Goal: Information Seeking & Learning: Learn about a topic

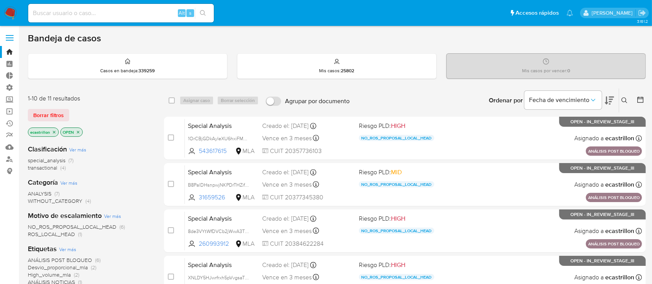
click at [156, 10] on input at bounding box center [121, 13] width 186 height 10
paste input "593815521"
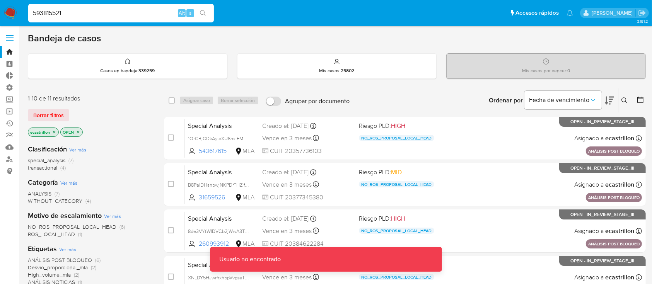
click at [156, 10] on input "593815521" at bounding box center [121, 13] width 186 height 10
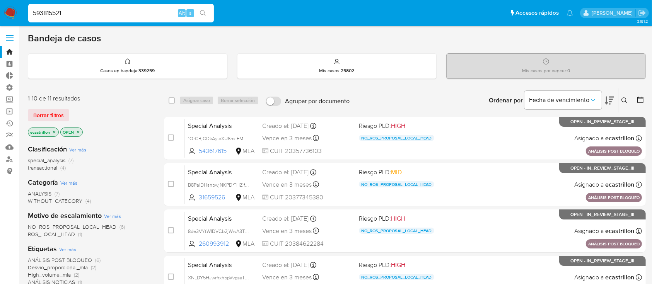
type input "593815521"
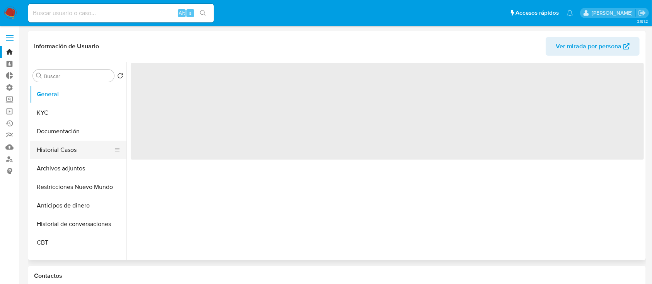
click at [59, 147] on button "Historial Casos" at bounding box center [75, 150] width 90 height 19
select select "10"
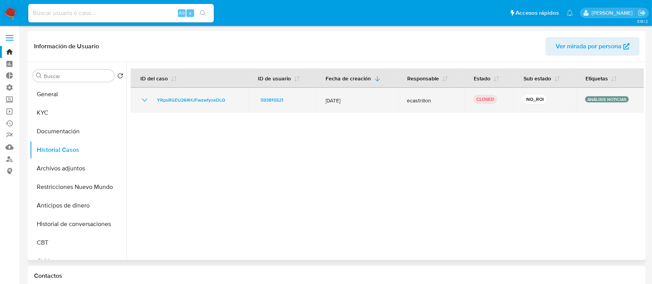
click at [145, 97] on icon "Mostrar/Ocultar" at bounding box center [144, 100] width 9 height 9
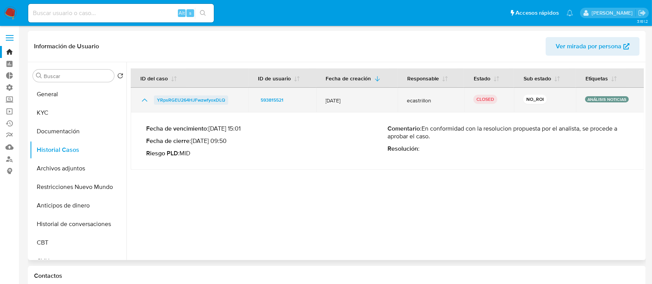
click at [168, 100] on span "YRpsRGEU264HJFwzwfyoxDLQ" at bounding box center [191, 100] width 68 height 9
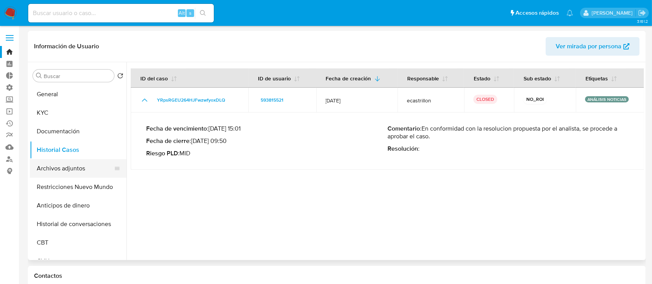
click at [90, 171] on button "Archivos adjuntos" at bounding box center [75, 168] width 90 height 19
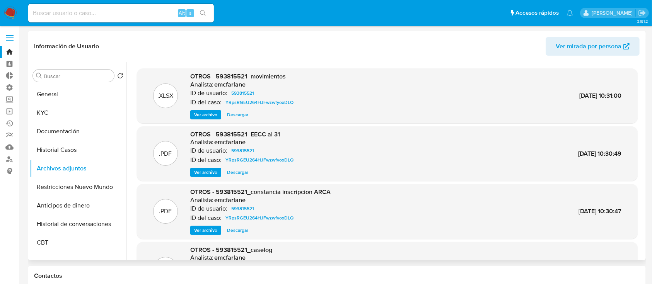
click at [235, 174] on span "Descargar" at bounding box center [237, 173] width 21 height 8
click at [147, 8] on input at bounding box center [121, 13] width 186 height 10
paste input "548433174"
type input "548433174"
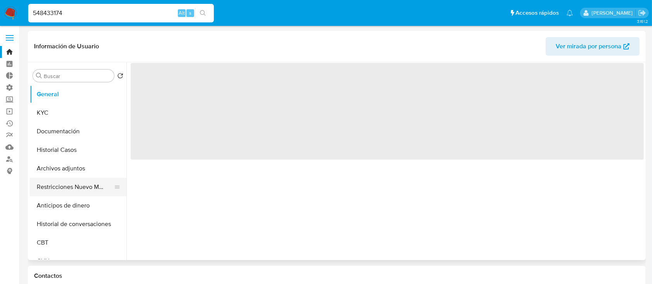
click at [66, 181] on button "Restricciones Nuevo Mundo" at bounding box center [75, 187] width 90 height 19
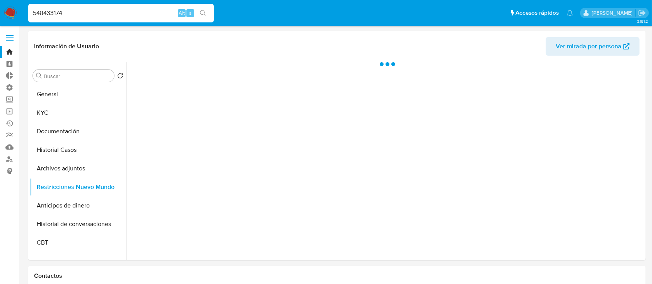
select select "10"
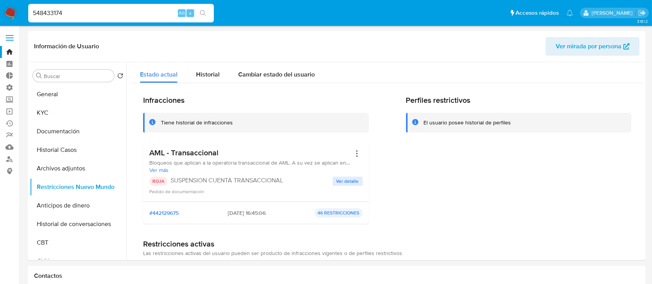
click at [61, 17] on input "548433174" at bounding box center [121, 13] width 186 height 10
paste input "39184439"
type input "539184439"
click at [208, 11] on button "search-icon" at bounding box center [203, 13] width 16 height 11
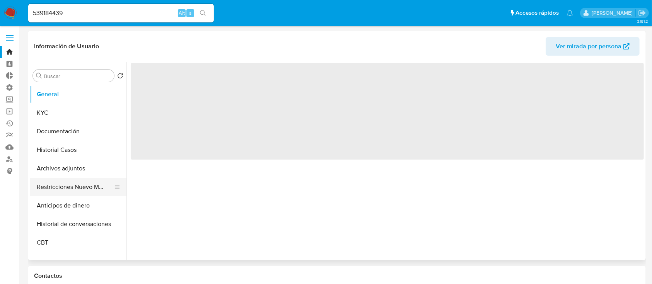
click at [52, 193] on button "Restricciones Nuevo Mundo" at bounding box center [75, 187] width 90 height 19
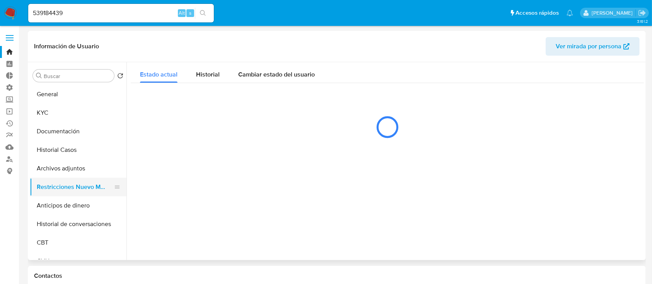
select select "10"
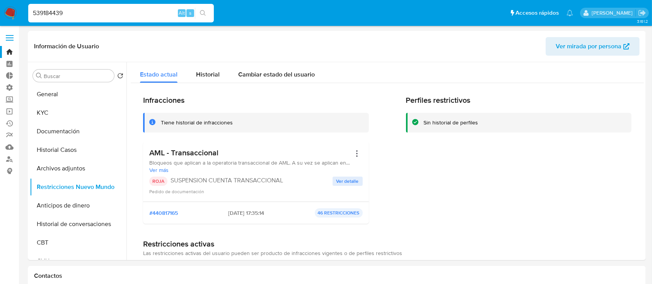
click at [155, 9] on input "539184439" at bounding box center [121, 13] width 186 height 10
type input "5"
paste input "1588857813"
type input "1588857813"
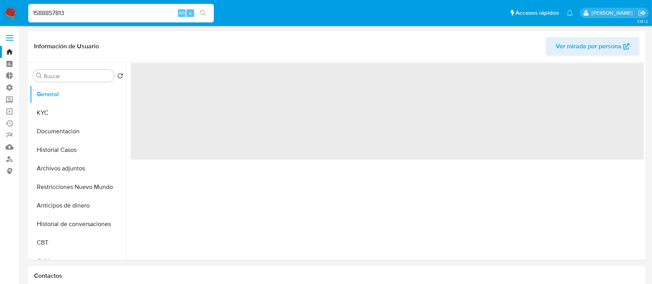
select select "10"
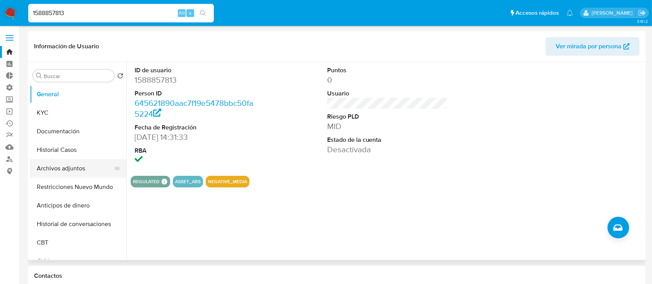
click at [48, 164] on button "Archivos adjuntos" at bounding box center [75, 168] width 90 height 19
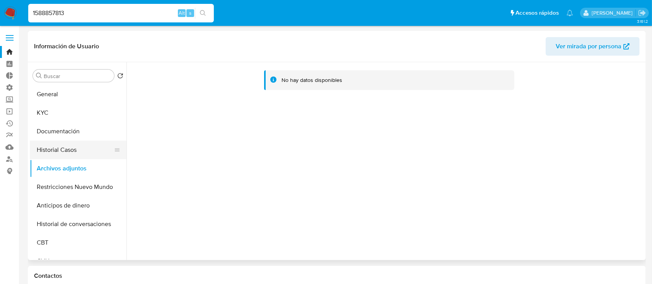
click at [48, 150] on button "Historial Casos" at bounding box center [75, 150] width 90 height 19
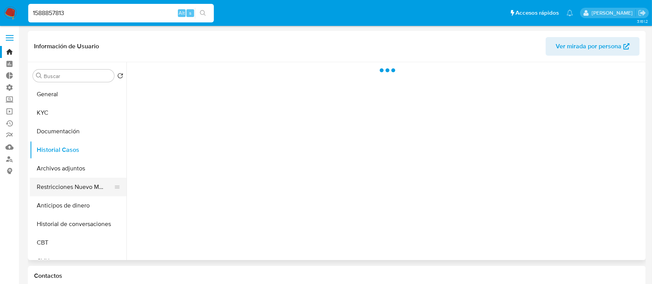
click at [48, 178] on button "Restricciones Nuevo Mundo" at bounding box center [75, 187] width 90 height 19
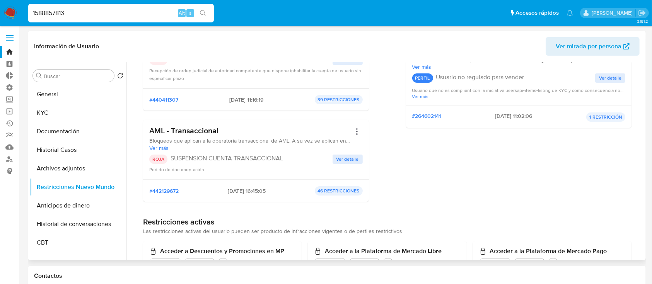
scroll to position [204, 0]
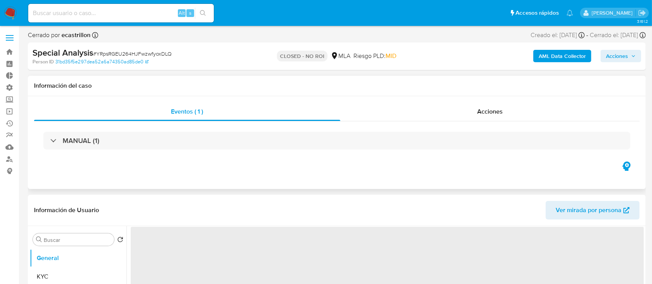
click at [457, 122] on div "MANUAL (1)" at bounding box center [336, 140] width 605 height 39
select select "10"
click at [443, 113] on div "Acciones" at bounding box center [490, 111] width 300 height 19
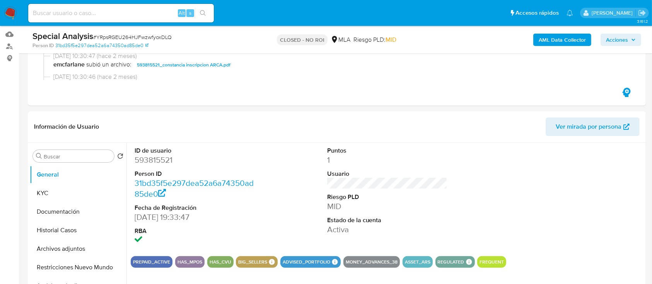
scroll to position [108, 0]
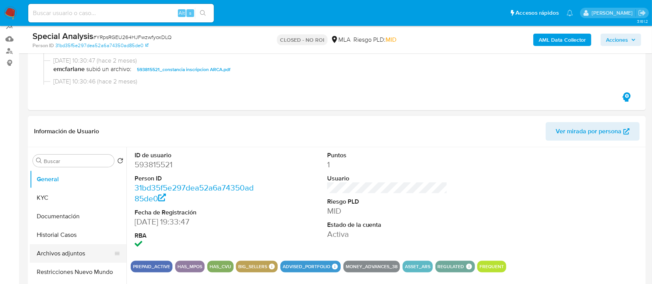
click at [54, 256] on button "Archivos adjuntos" at bounding box center [75, 253] width 90 height 19
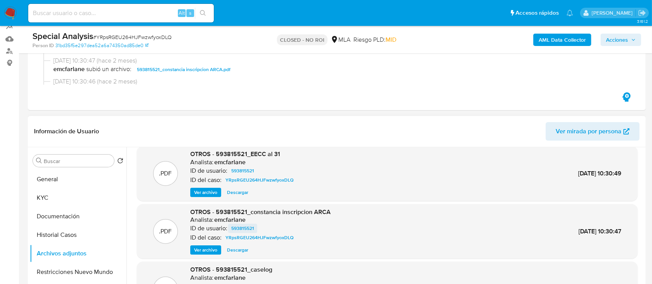
scroll to position [181, 0]
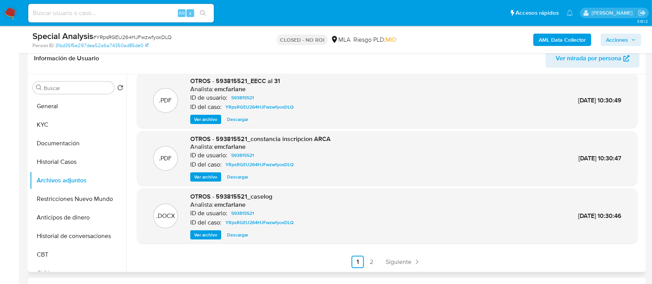
click at [235, 234] on span "Descargar" at bounding box center [237, 235] width 21 height 8
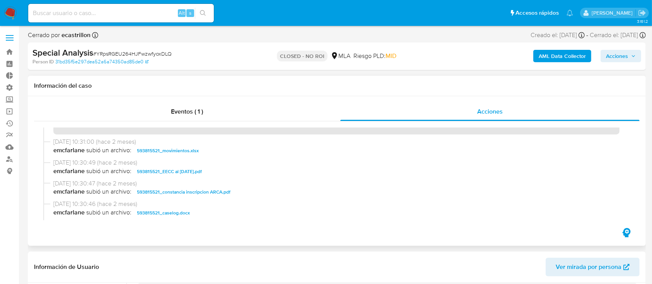
scroll to position [138, 0]
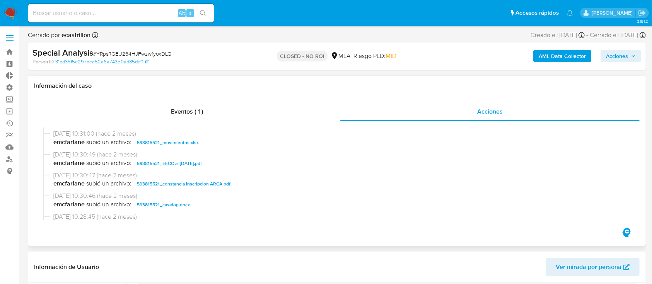
click at [177, 203] on span "593815521_caselog.docx" at bounding box center [163, 204] width 53 height 9
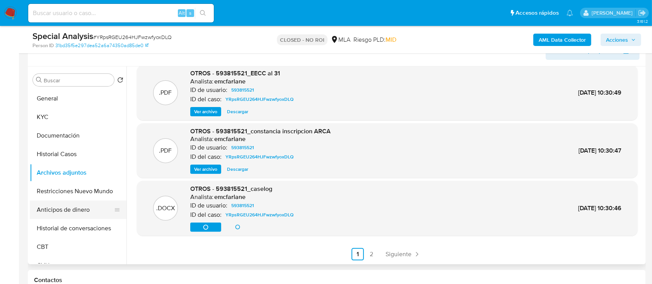
scroll to position [189, 0]
click at [234, 224] on span "Descargar" at bounding box center [237, 227] width 21 height 8
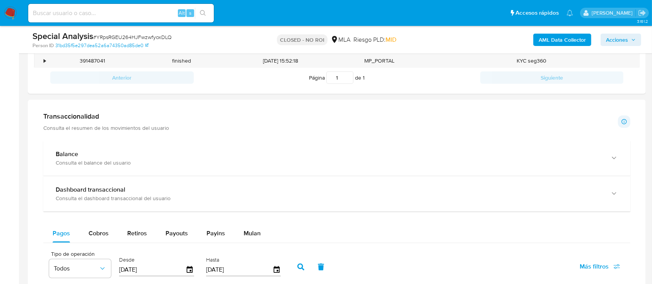
scroll to position [629, 0]
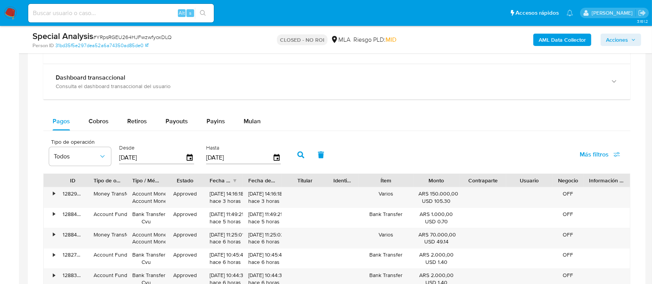
click at [149, 17] on input at bounding box center [121, 13] width 186 height 10
paste input "176255095"
type input "176255095"
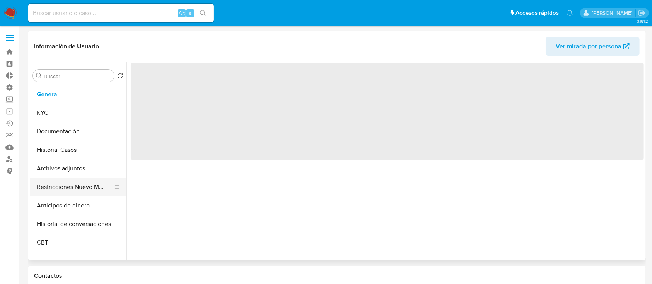
select select "10"
click at [59, 182] on button "Restricciones Nuevo Mundo" at bounding box center [75, 187] width 90 height 19
select select "10"
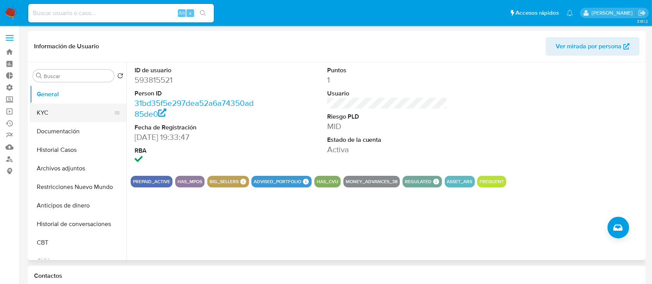
click at [57, 108] on button "KYC" at bounding box center [75, 113] width 90 height 19
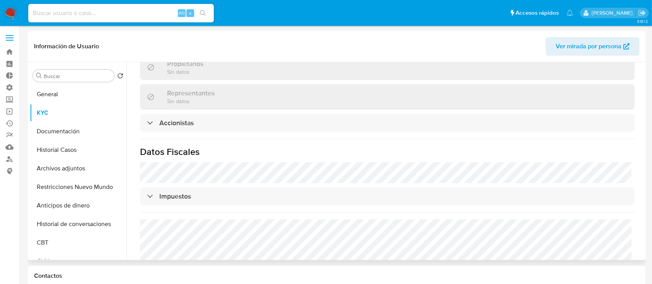
scroll to position [506, 0]
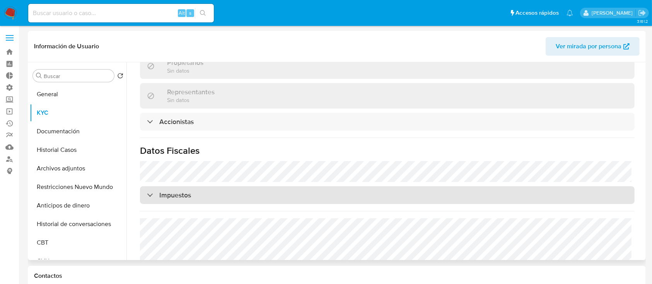
click at [213, 186] on div "Impuestos" at bounding box center [387, 195] width 495 height 18
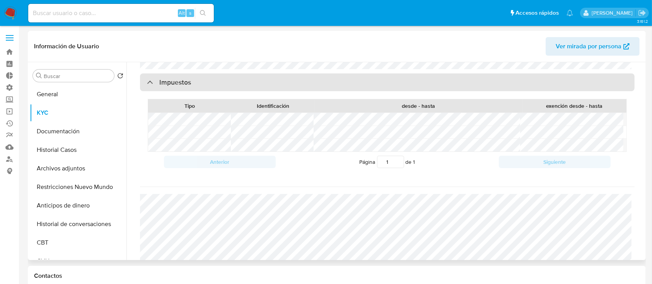
scroll to position [641, 0]
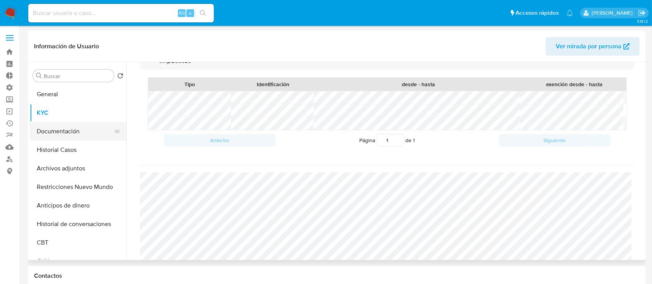
click at [65, 132] on button "Documentación" at bounding box center [75, 131] width 90 height 19
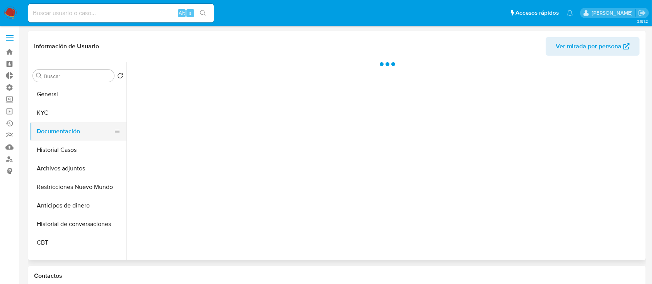
scroll to position [0, 0]
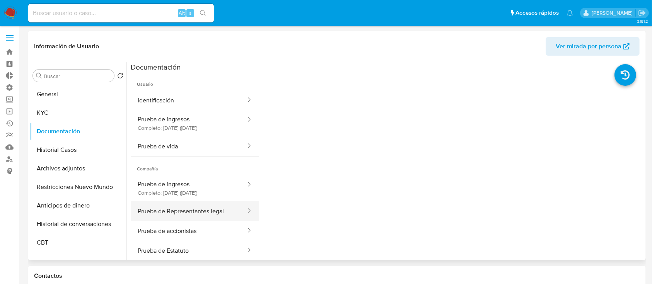
click at [171, 206] on button "Prueba de Representantes legal" at bounding box center [189, 211] width 116 height 20
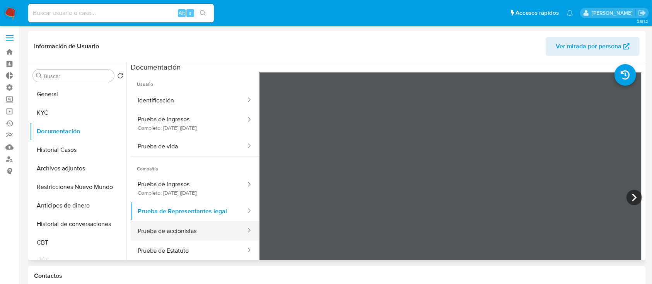
click at [176, 230] on button "Prueba de accionistas" at bounding box center [189, 231] width 116 height 20
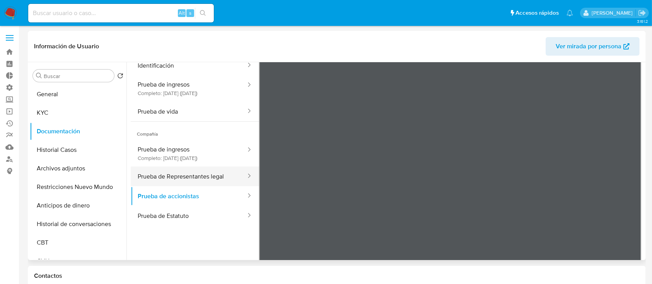
scroll to position [39, 0]
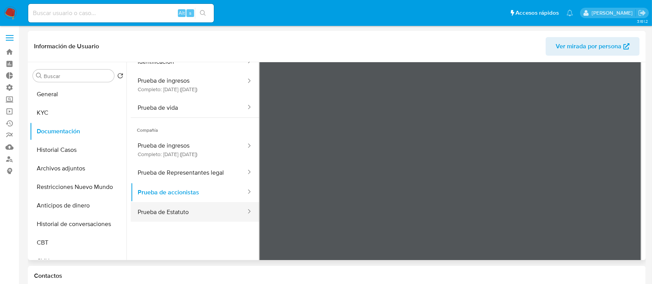
click at [188, 213] on button "Prueba de Estatuto" at bounding box center [189, 212] width 116 height 20
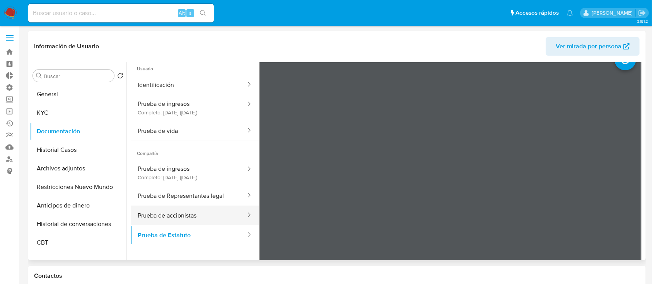
scroll to position [17, 0]
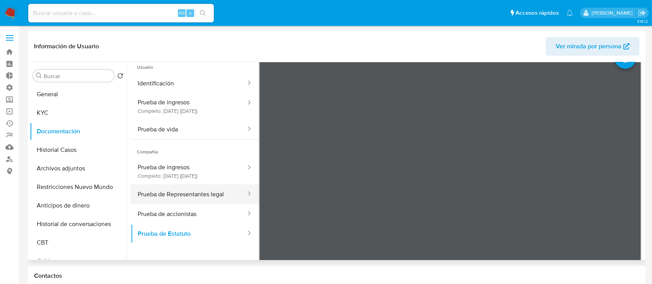
click at [199, 191] on button "Prueba de Representantes legal" at bounding box center [189, 194] width 116 height 20
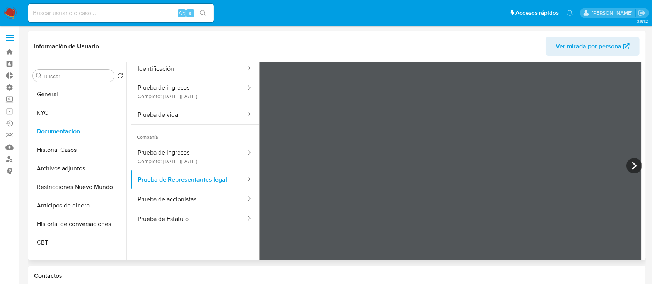
scroll to position [32, 0]
click at [152, 156] on button "Prueba de ingresos Completo: 11/07/2025 (hace 3 meses)" at bounding box center [189, 156] width 116 height 26
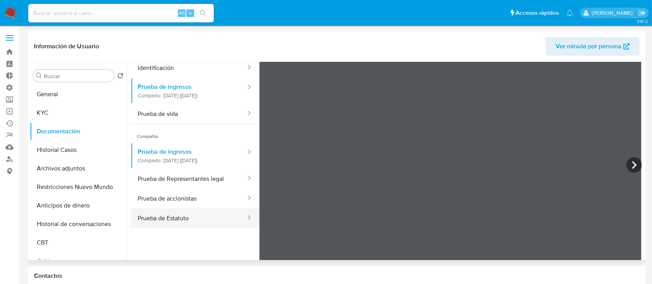
scroll to position [67, 0]
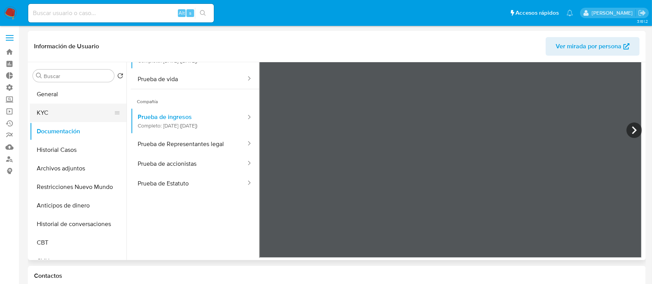
click at [61, 119] on button "KYC" at bounding box center [75, 113] width 90 height 19
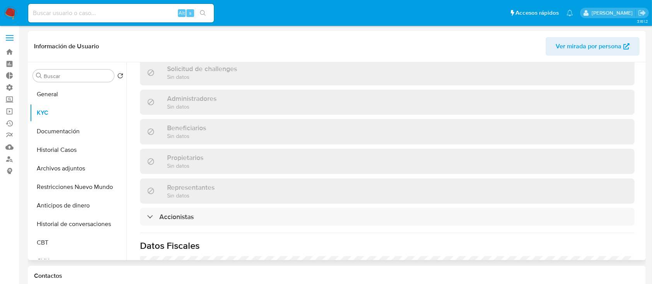
scroll to position [397, 0]
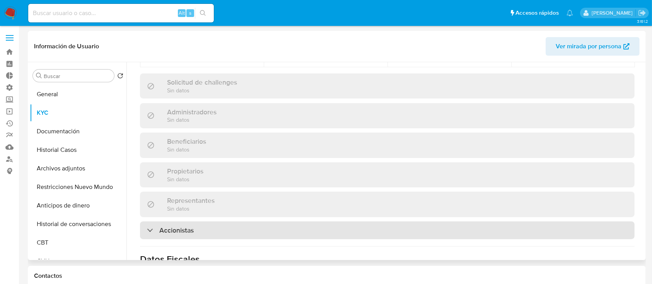
click at [203, 222] on div "Accionistas" at bounding box center [387, 231] width 495 height 18
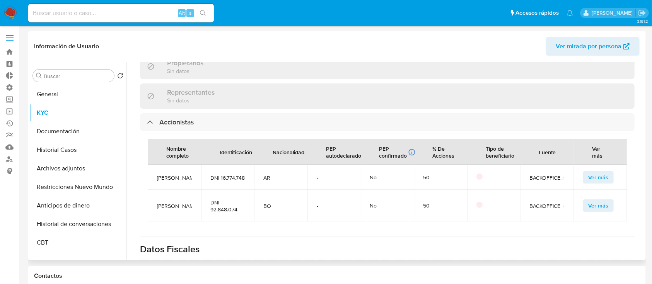
scroll to position [0, 0]
click at [217, 213] on span "DNI 92.848.074" at bounding box center [227, 206] width 35 height 14
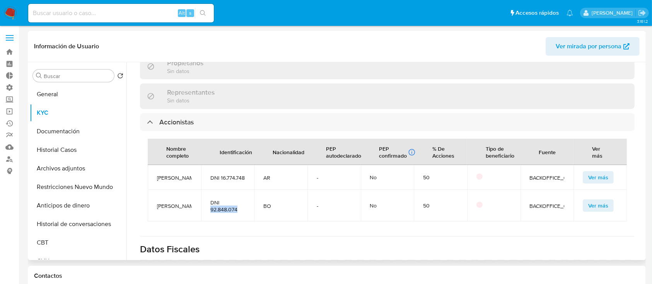
click at [217, 213] on span "DNI 92.848.074" at bounding box center [227, 206] width 35 height 14
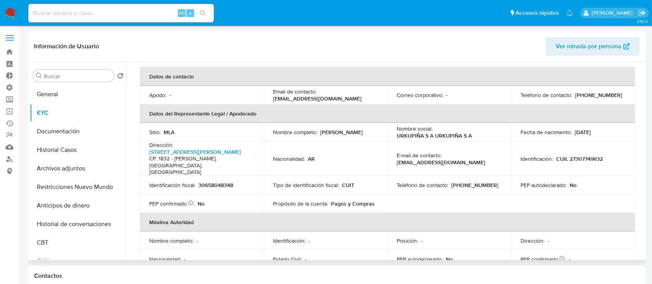
scroll to position [195, 0]
click at [88, 147] on button "Historial Casos" at bounding box center [75, 150] width 90 height 19
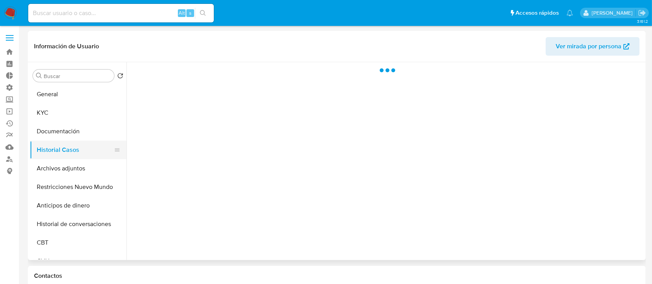
scroll to position [0, 0]
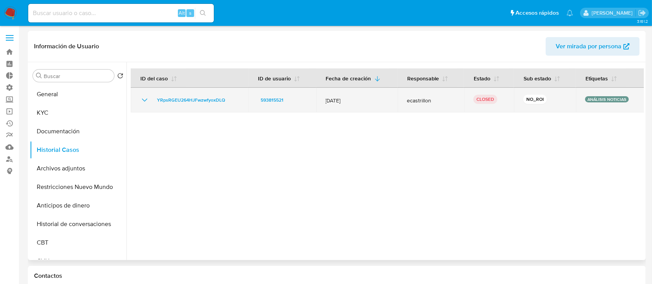
click at [151, 103] on div "YRpsRGEU264HJFwzwfyoxDLQ" at bounding box center [189, 100] width 99 height 9
click at [147, 98] on icon "Mostrar/Ocultar" at bounding box center [144, 100] width 9 height 9
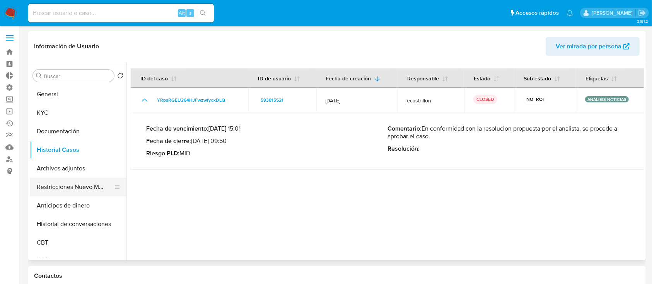
click at [89, 191] on button "Restricciones Nuevo Mundo" at bounding box center [75, 187] width 90 height 19
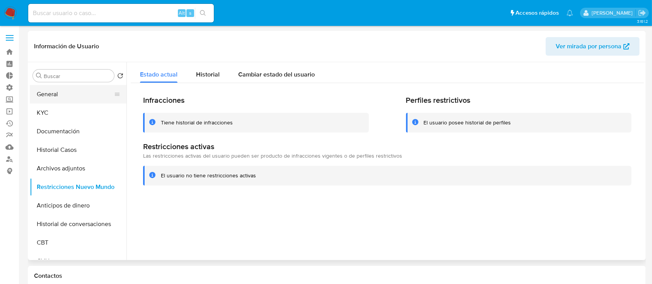
click at [66, 94] on button "General" at bounding box center [75, 94] width 90 height 19
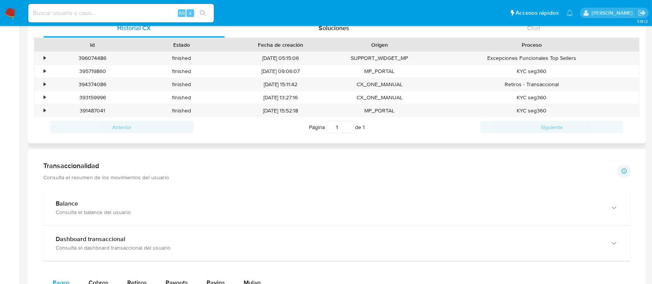
scroll to position [274, 0]
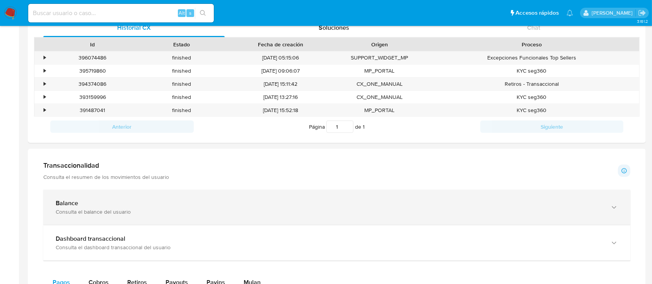
click at [264, 200] on div "Balance" at bounding box center [329, 204] width 547 height 8
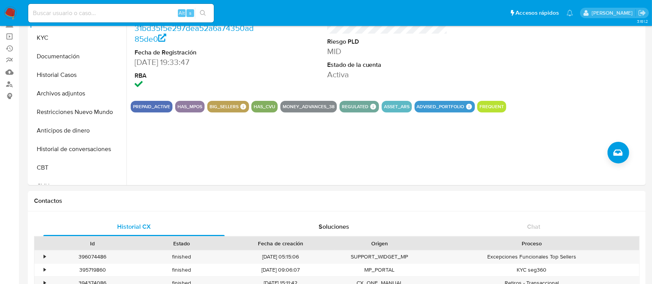
scroll to position [0, 0]
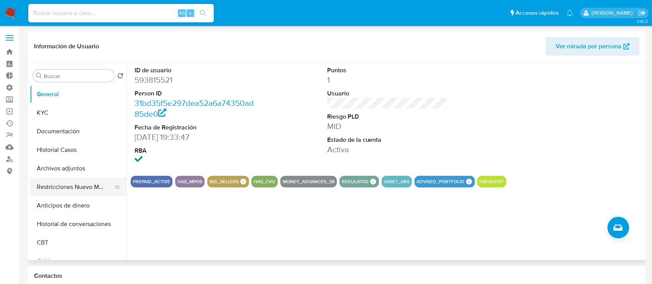
click at [84, 191] on button "Restricciones Nuevo Mundo" at bounding box center [75, 187] width 90 height 19
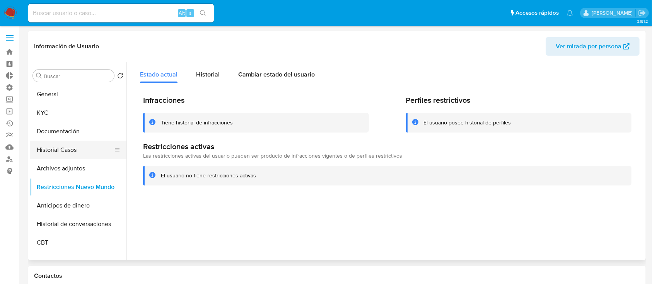
click at [57, 146] on button "Historial Casos" at bounding box center [75, 150] width 90 height 19
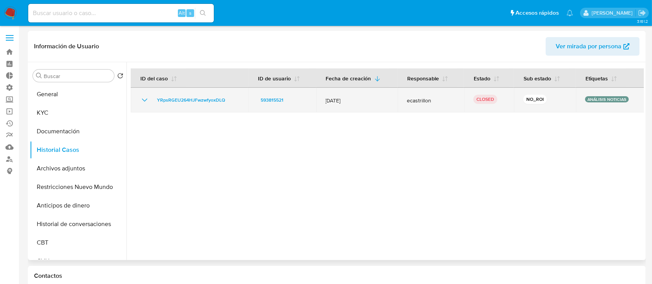
click at [147, 94] on td "YRpsRGEU264HJFwzwfyoxDLQ" at bounding box center [190, 100] width 118 height 25
click at [145, 99] on icon "Mostrar/Ocultar" at bounding box center [144, 100] width 9 height 9
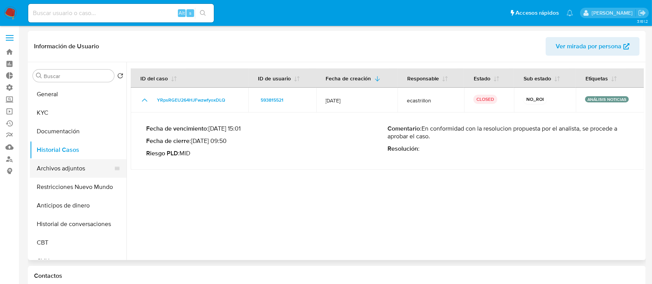
click at [52, 168] on button "Archivos adjuntos" at bounding box center [75, 168] width 90 height 19
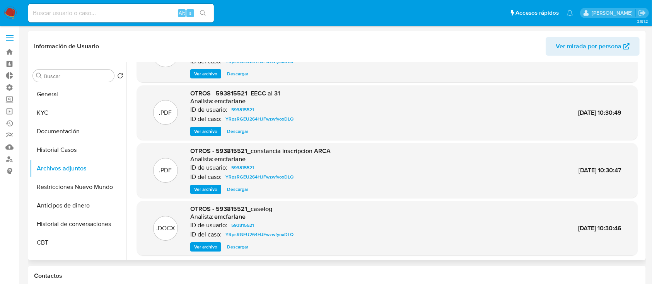
scroll to position [65, 0]
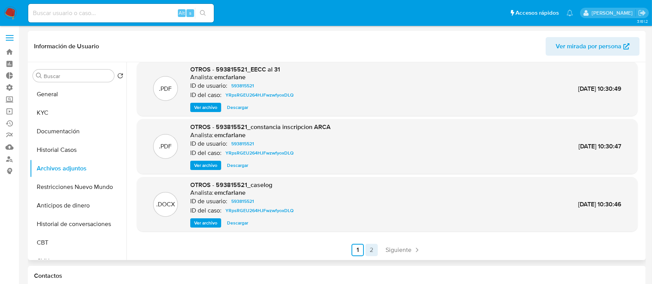
click at [376, 248] on link "2" at bounding box center [371, 250] width 12 height 12
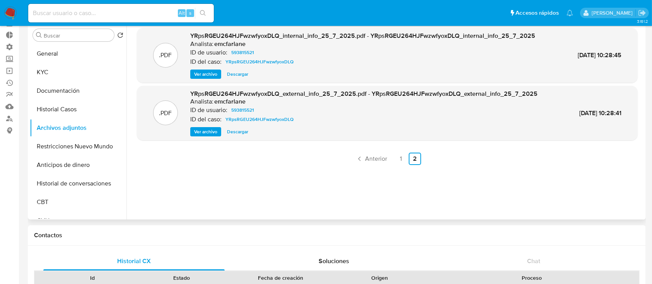
scroll to position [56, 0]
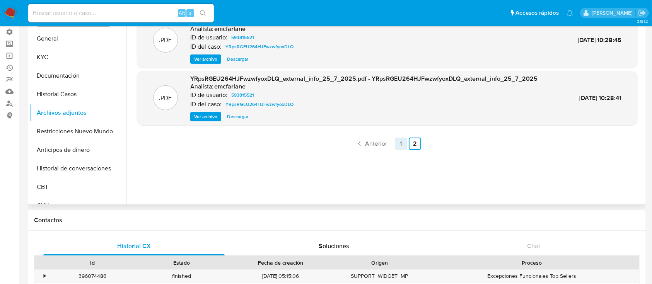
click at [400, 147] on link "1" at bounding box center [401, 144] width 12 height 12
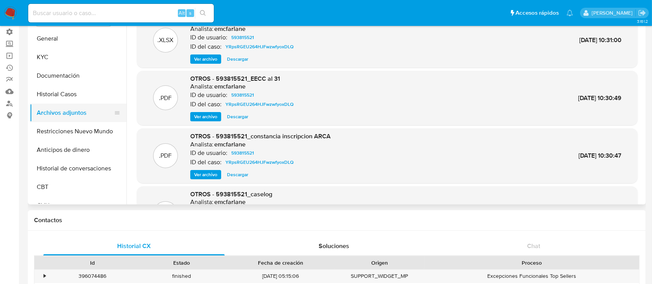
click at [70, 122] on button "Archivos adjuntos" at bounding box center [75, 113] width 90 height 19
click at [70, 130] on button "Restricciones Nuevo Mundo" at bounding box center [75, 131] width 90 height 19
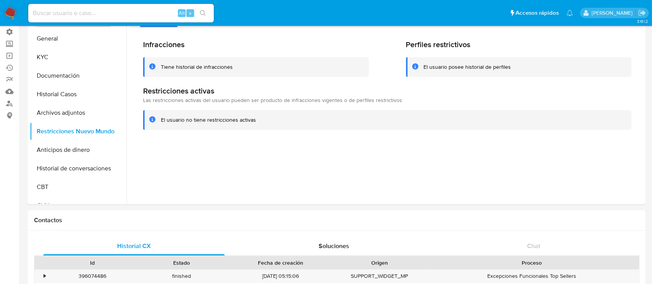
scroll to position [2, 0]
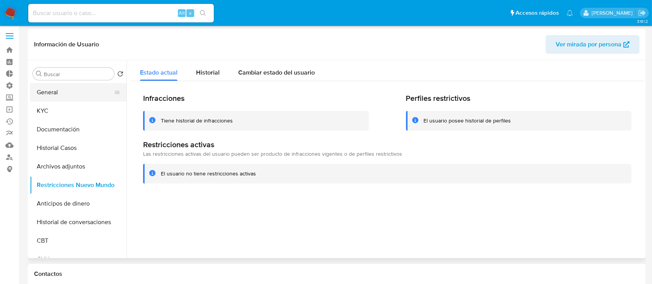
click at [49, 97] on button "General" at bounding box center [75, 92] width 90 height 19
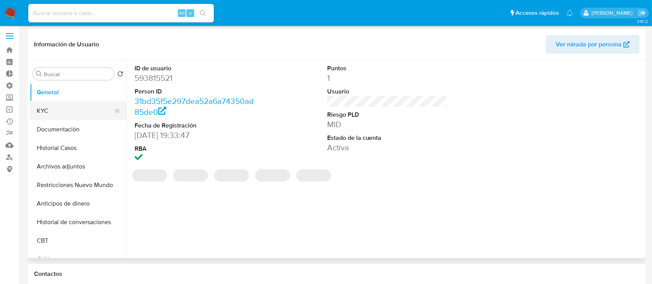
click at [65, 104] on button "KYC" at bounding box center [75, 111] width 90 height 19
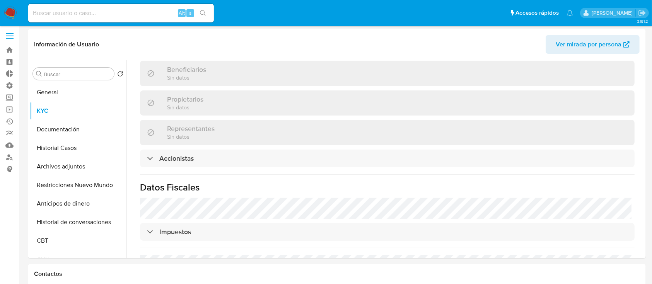
scroll to position [467, 0]
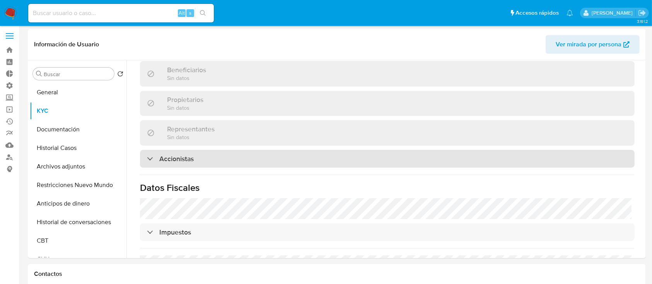
click at [168, 155] on h3 "Accionistas" at bounding box center [176, 159] width 34 height 9
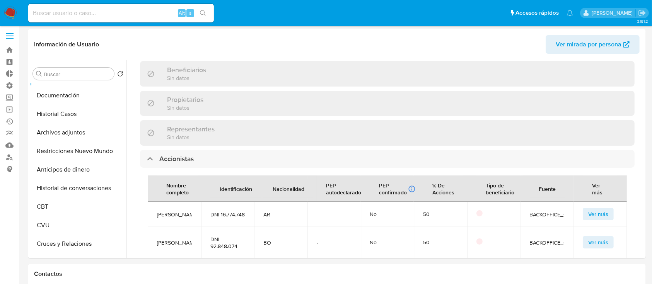
scroll to position [14, 0]
drag, startPoint x: 209, startPoint y: 239, endPoint x: 240, endPoint y: 240, distance: 30.6
click at [240, 240] on span "DNI 92.848.074" at bounding box center [227, 243] width 35 height 14
copy span "92.848.074"
click at [10, 38] on span at bounding box center [10, 38] width 8 height 1
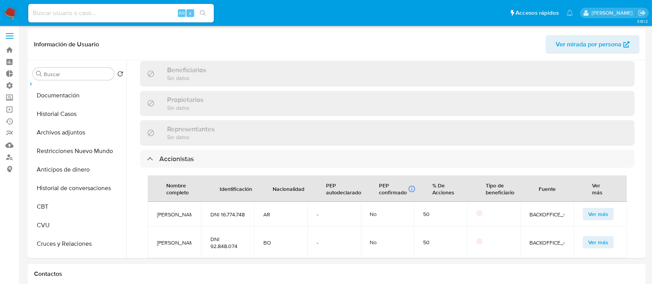
click at [0, 0] on input "checkbox" at bounding box center [0, 0] width 0 height 0
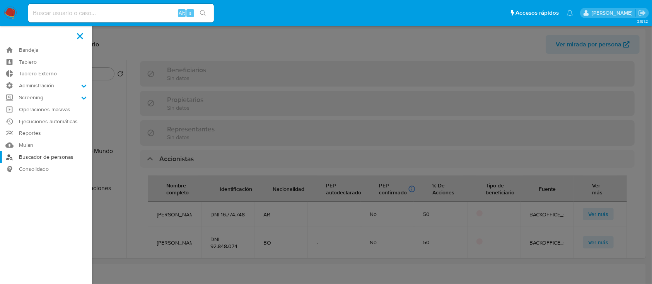
click at [51, 156] on link "Buscador de personas" at bounding box center [46, 157] width 92 height 12
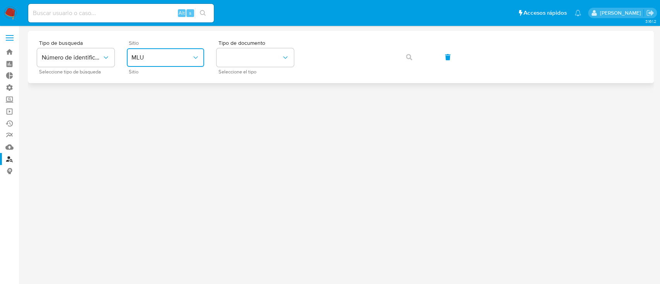
click at [153, 57] on span "MLU" at bounding box center [161, 58] width 60 height 8
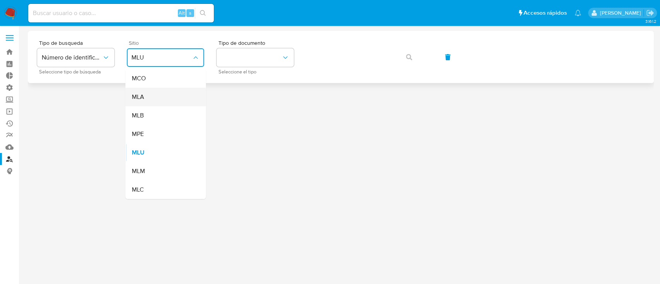
click at [156, 101] on div "MLA" at bounding box center [162, 97] width 63 height 19
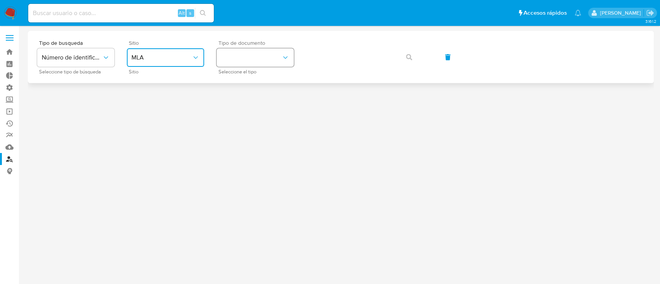
click at [239, 61] on button "identificationType" at bounding box center [255, 57] width 77 height 19
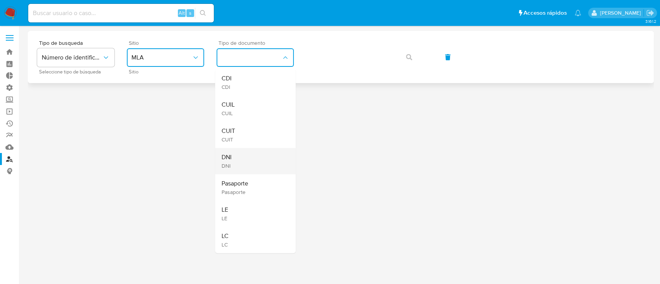
click at [259, 153] on div "DNI DNI" at bounding box center [252, 161] width 63 height 26
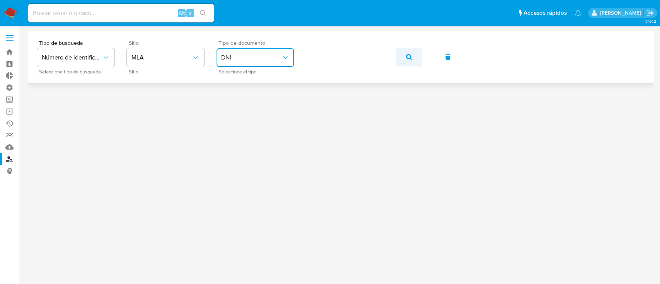
click at [416, 57] on button "button" at bounding box center [409, 57] width 26 height 19
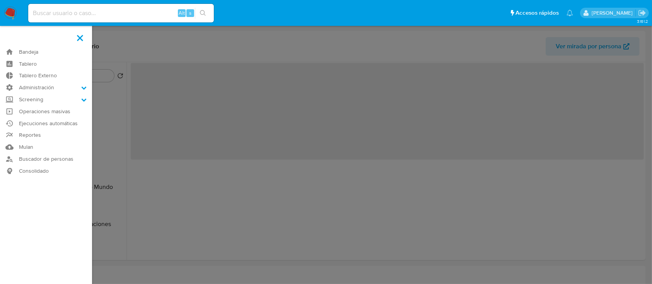
select select "10"
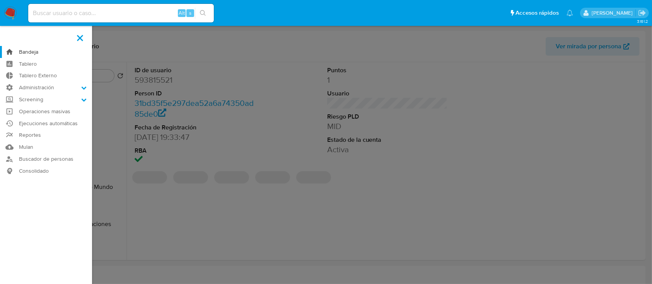
click at [77, 46] on link "Bandeja" at bounding box center [46, 52] width 92 height 12
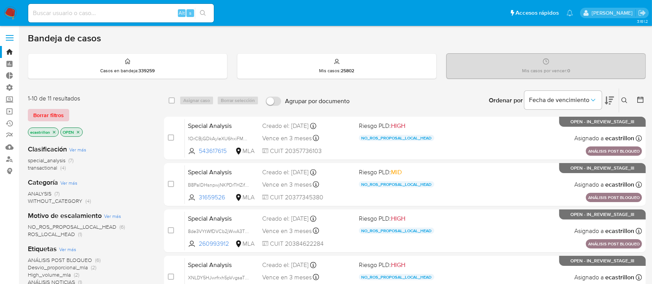
click at [48, 112] on span "Borrar filtros" at bounding box center [48, 115] width 31 height 11
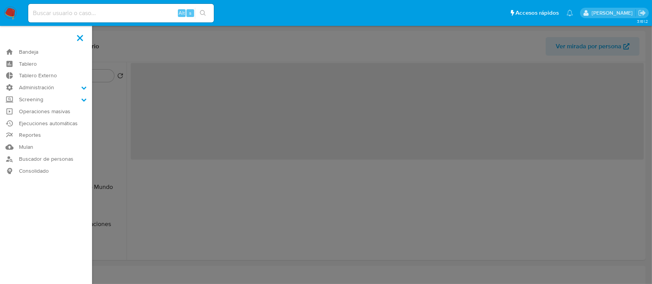
select select "10"
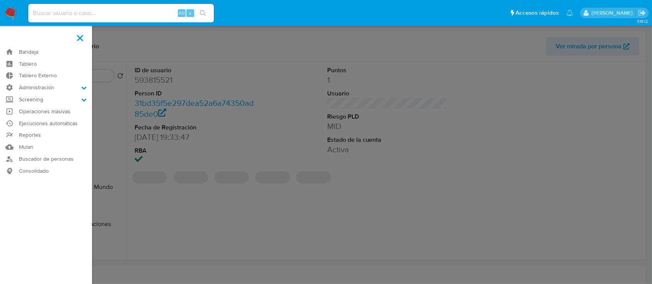
click at [81, 41] on label at bounding box center [79, 38] width 19 height 16
click at [0, 0] on input "checkbox" at bounding box center [0, 0] width 0 height 0
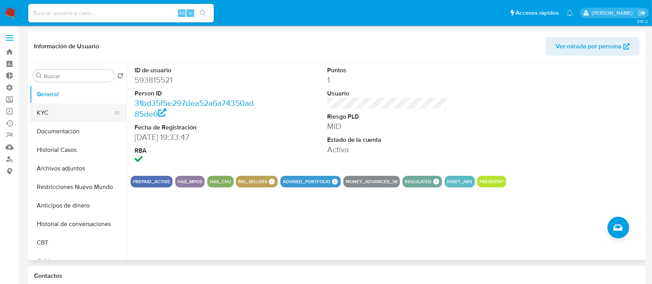
click at [61, 109] on button "KYC" at bounding box center [75, 113] width 90 height 19
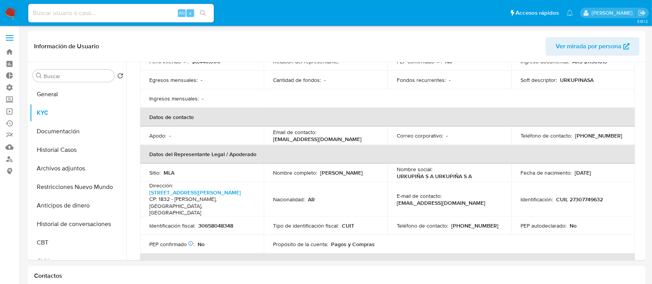
scroll to position [162, 0]
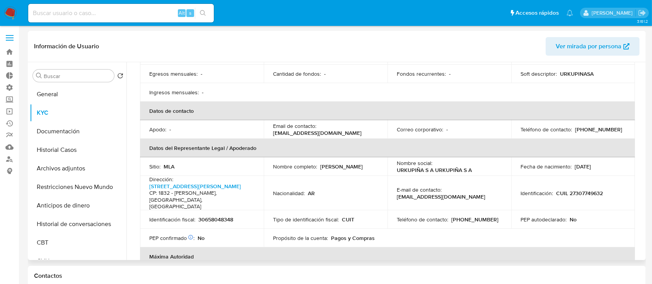
click at [584, 190] on p "CUIL 27307749632" at bounding box center [579, 193] width 47 height 7
copy p "27307749632"
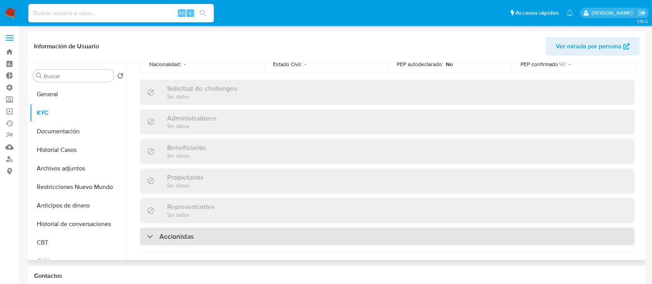
click at [173, 232] on h3 "Accionistas" at bounding box center [176, 236] width 34 height 9
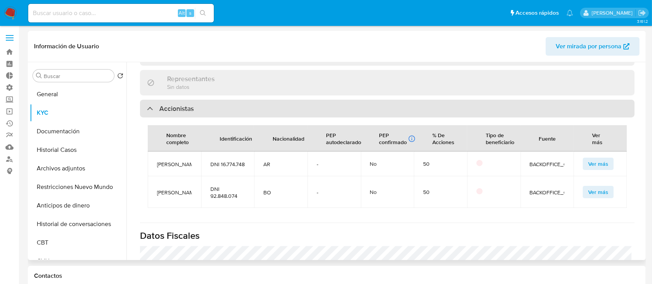
scroll to position [519, 0]
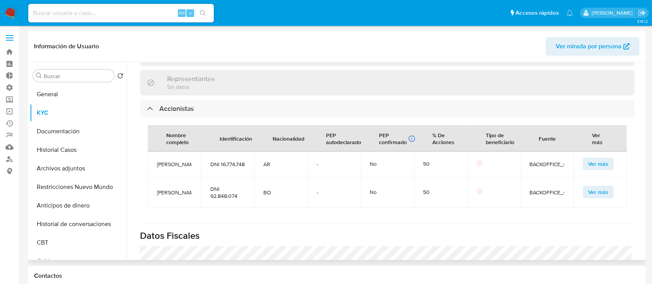
click at [594, 198] on span "Ver más" at bounding box center [598, 192] width 20 height 11
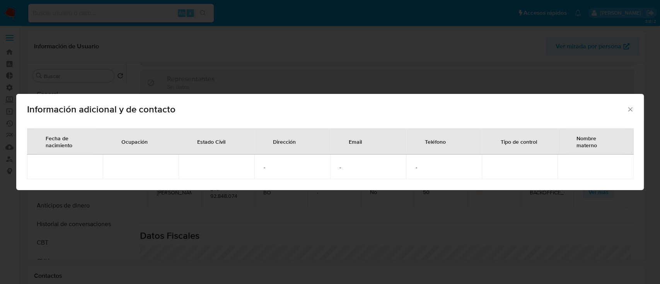
click at [633, 109] on icon "Cerrar" at bounding box center [630, 110] width 8 height 8
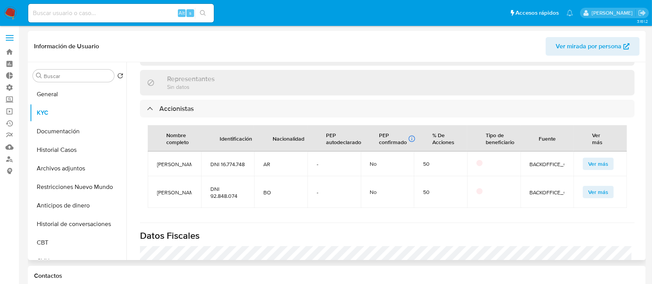
scroll to position [14, 0]
drag, startPoint x: 157, startPoint y: 191, endPoint x: 189, endPoint y: 207, distance: 35.8
click at [189, 207] on td "Mery Natividad Saravia Rodriguez" at bounding box center [174, 192] width 53 height 32
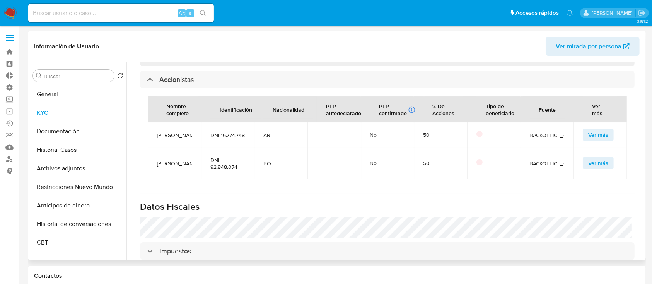
drag, startPoint x: 186, startPoint y: 167, endPoint x: 151, endPoint y: 148, distance: 40.3
click at [151, 148] on td "Mery Natividad Saravia Rodriguez" at bounding box center [174, 163] width 53 height 32
drag, startPoint x: 209, startPoint y: 172, endPoint x: 239, endPoint y: 170, distance: 30.6
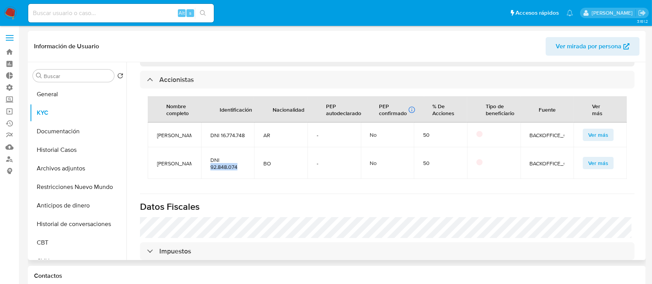
click at [239, 170] on td "DNI 92.848.074" at bounding box center [227, 163] width 53 height 32
click at [227, 161] on span "DNI 92.848.074" at bounding box center [227, 164] width 35 height 14
click at [65, 165] on button "Archivos adjuntos" at bounding box center [75, 168] width 90 height 19
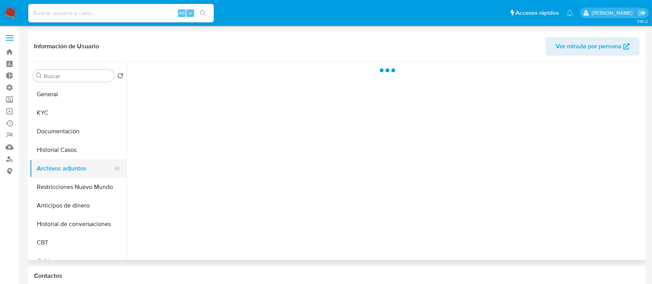
scroll to position [0, 0]
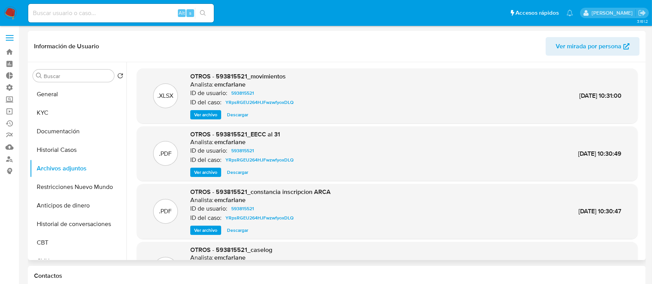
click at [238, 115] on span "Descargar" at bounding box center [237, 115] width 21 height 8
click at [71, 150] on button "Historial Casos" at bounding box center [75, 150] width 90 height 19
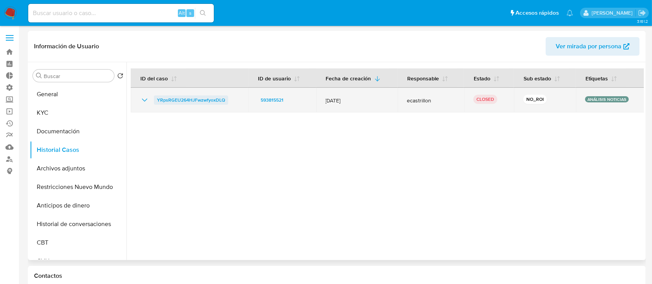
click at [183, 100] on span "YRpsRGEU264HJFwzwfyoxDLQ" at bounding box center [191, 100] width 68 height 9
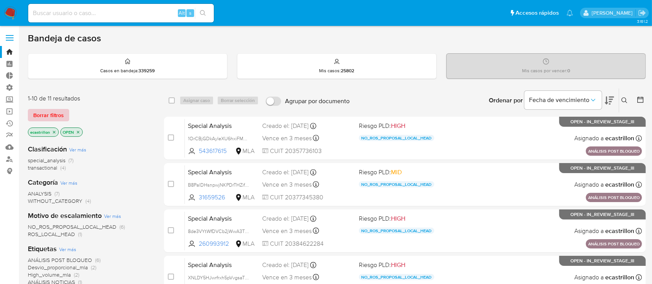
click at [49, 110] on span "Borrar filtros" at bounding box center [48, 115] width 31 height 11
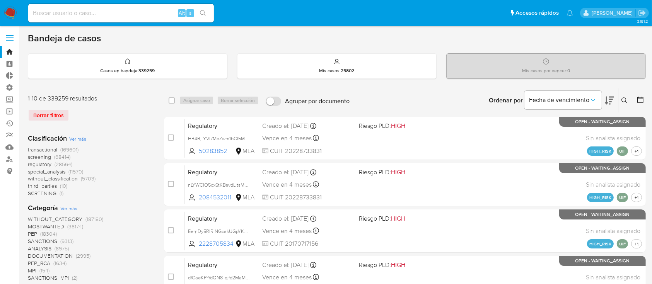
click at [9, 37] on label at bounding box center [9, 38] width 19 height 16
click at [0, 0] on input "checkbox" at bounding box center [0, 0] width 0 height 0
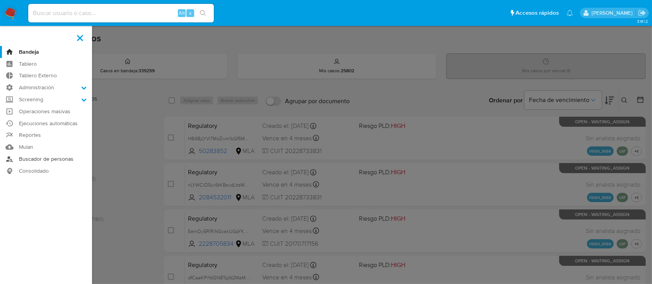
click at [48, 159] on link "Buscador de personas" at bounding box center [46, 159] width 92 height 12
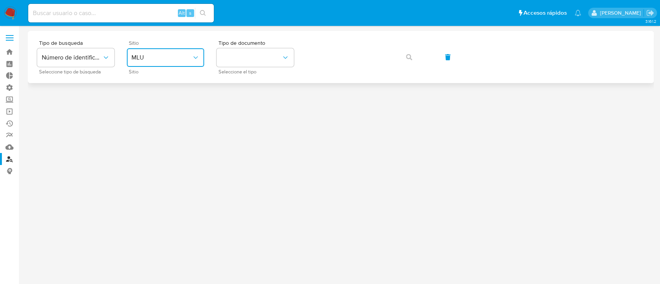
click at [144, 58] on span "MLU" at bounding box center [161, 58] width 60 height 8
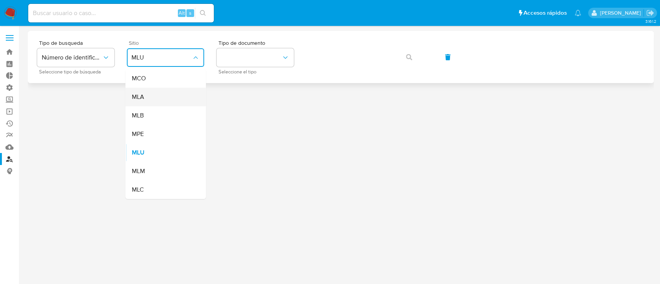
click at [154, 101] on div "MLA" at bounding box center [162, 97] width 63 height 19
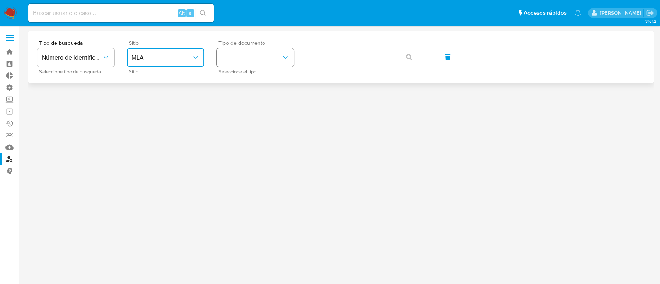
click at [227, 55] on button "identificationType" at bounding box center [255, 57] width 77 height 19
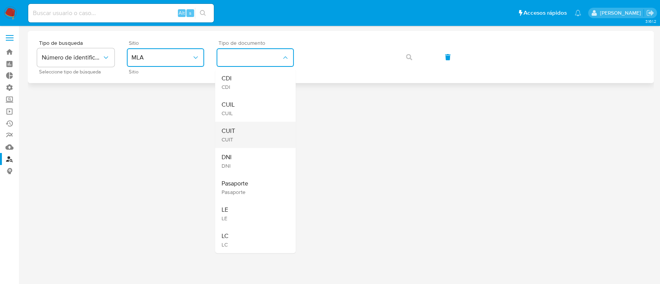
click at [244, 140] on div "CUIT CUIT" at bounding box center [252, 135] width 63 height 26
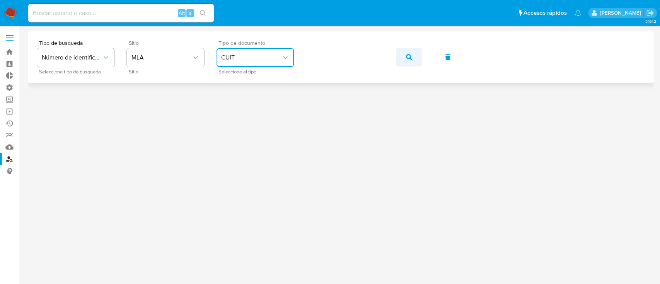
click at [416, 60] on button "button" at bounding box center [409, 57] width 26 height 19
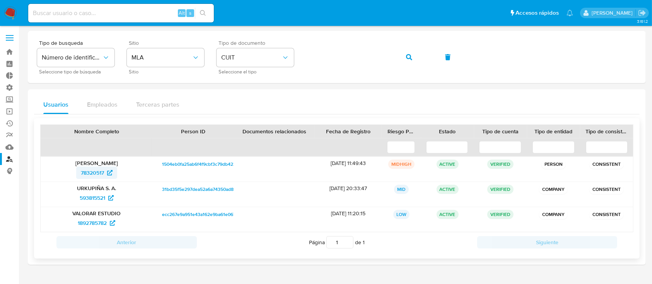
click at [86, 173] on span "78320517" at bounding box center [92, 173] width 23 height 12
click at [97, 223] on span "1892785782" at bounding box center [92, 223] width 29 height 12
click at [410, 57] on icon "button" at bounding box center [409, 57] width 6 height 6
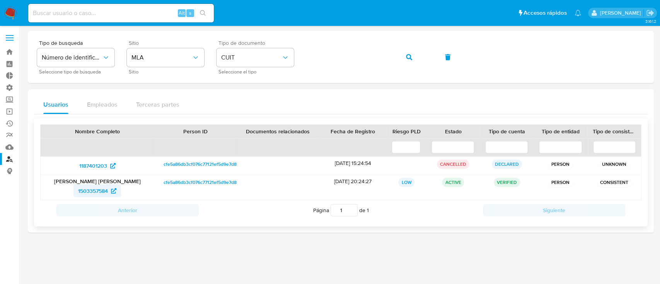
click at [92, 191] on span "1503357584" at bounding box center [93, 191] width 30 height 12
click at [107, 162] on span "1187401203" at bounding box center [93, 166] width 28 height 12
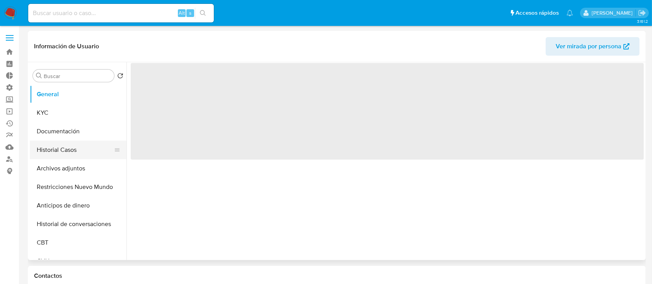
click at [46, 153] on button "Historial Casos" at bounding box center [75, 150] width 90 height 19
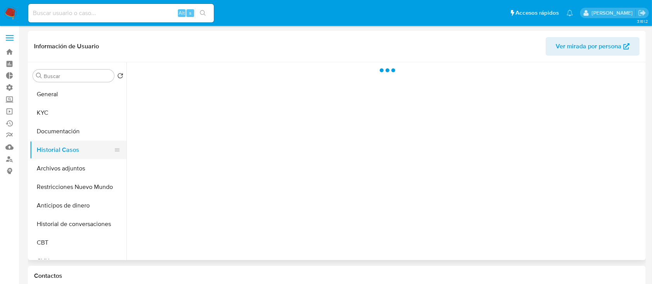
select select "10"
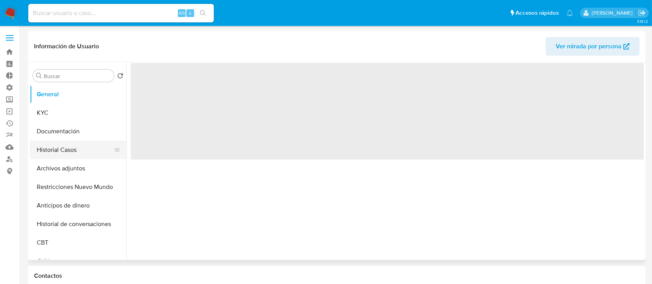
click at [55, 148] on button "Historial Casos" at bounding box center [75, 150] width 90 height 19
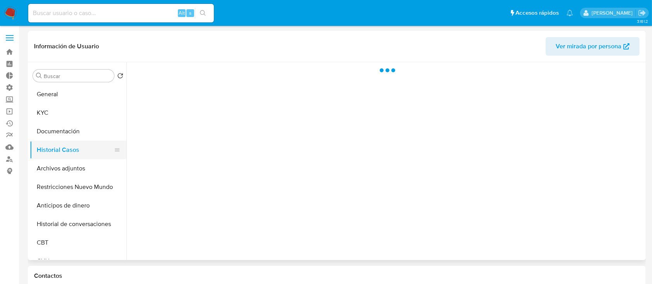
select select "10"
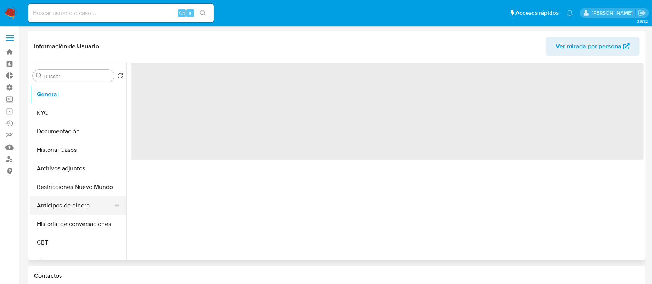
select select "10"
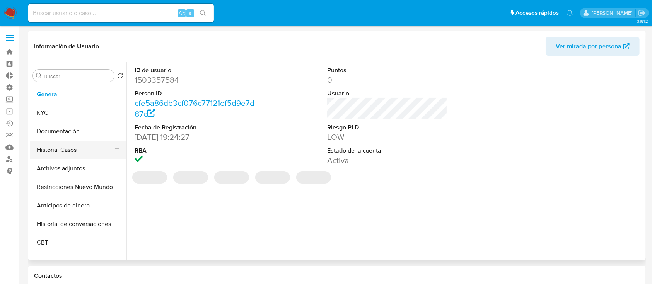
click at [67, 147] on button "Historial Casos" at bounding box center [75, 150] width 90 height 19
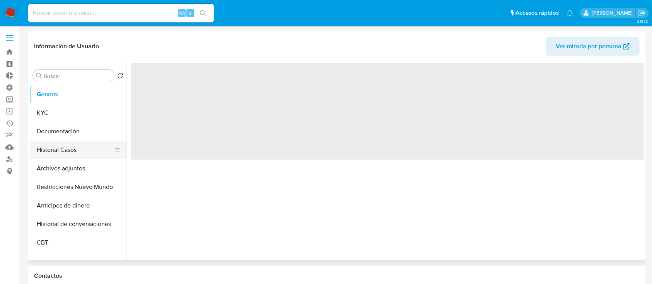
click at [58, 149] on button "Historial Casos" at bounding box center [75, 150] width 90 height 19
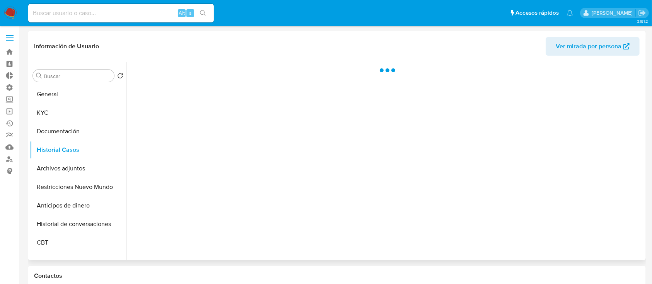
select select "10"
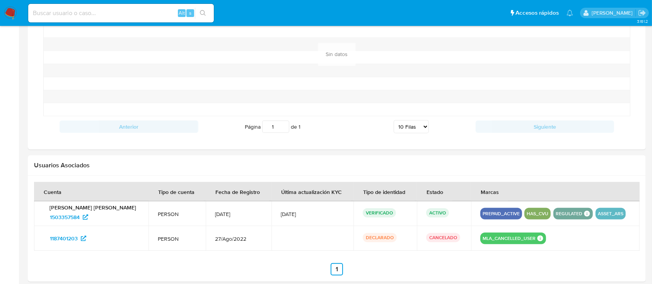
scroll to position [636, 0]
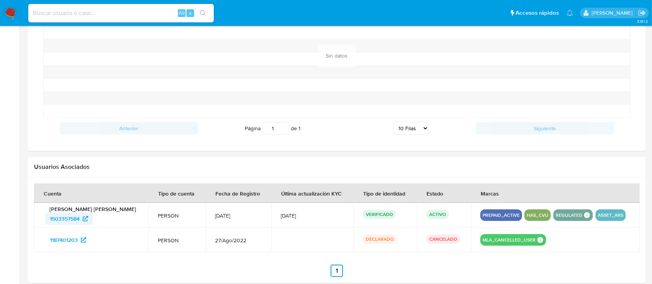
click at [58, 220] on span "1503357584" at bounding box center [65, 219] width 30 height 12
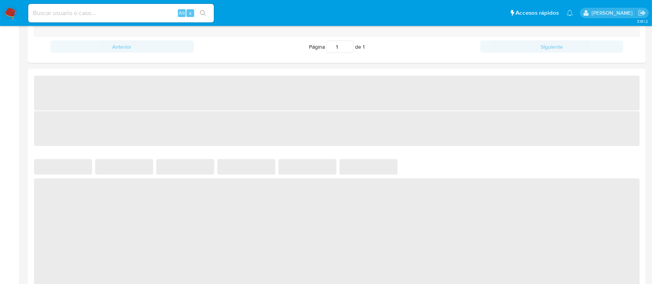
select select "10"
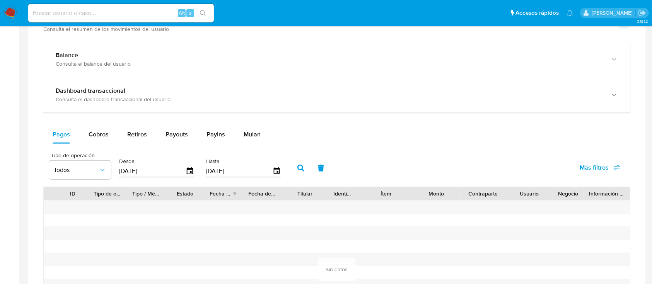
scroll to position [354, 0]
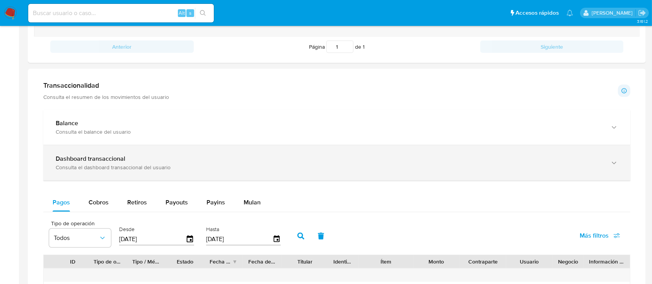
click at [97, 166] on div "Consulta el dashboard transaccional del usuario" at bounding box center [329, 167] width 547 height 7
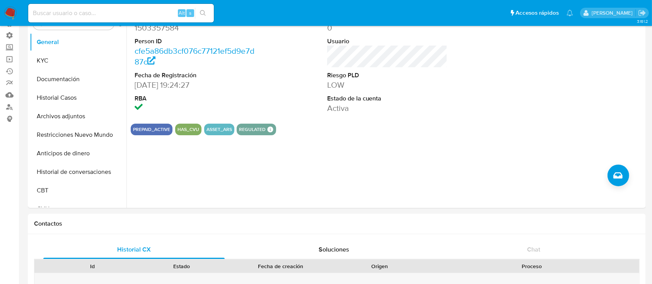
scroll to position [47, 0]
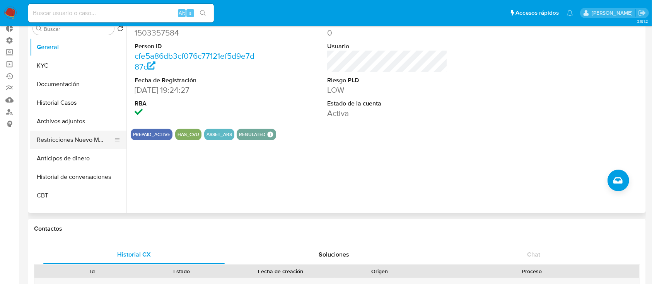
click at [57, 148] on button "Restricciones Nuevo Mundo" at bounding box center [75, 140] width 90 height 19
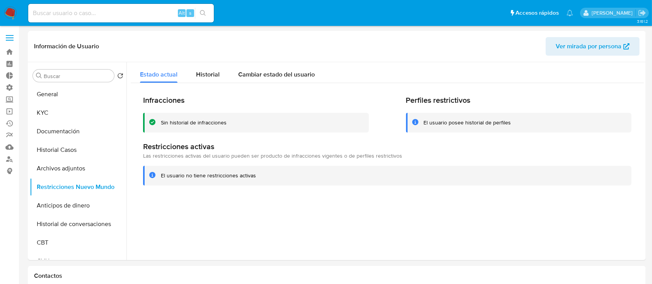
scroll to position [0, 0]
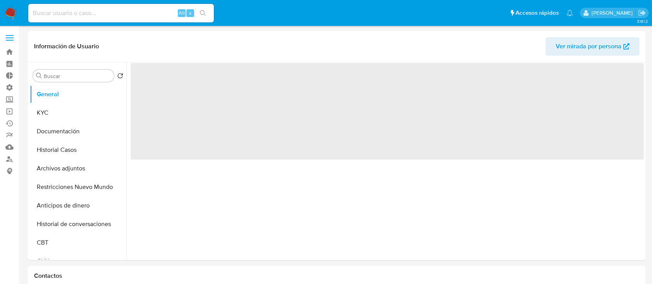
select select "10"
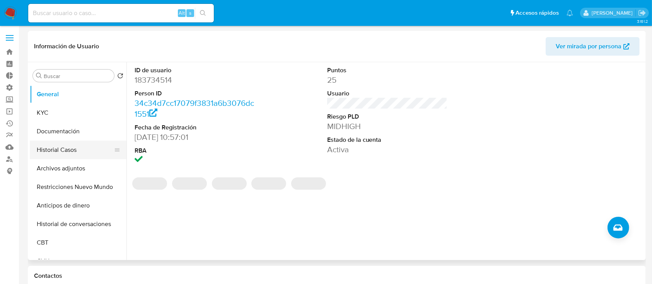
click at [76, 153] on button "Historial Casos" at bounding box center [75, 150] width 90 height 19
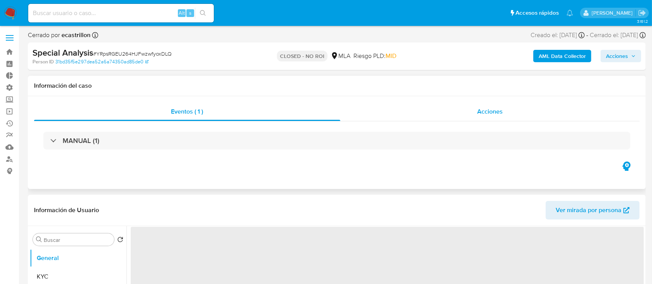
click at [476, 107] on div "Acciones" at bounding box center [490, 111] width 300 height 19
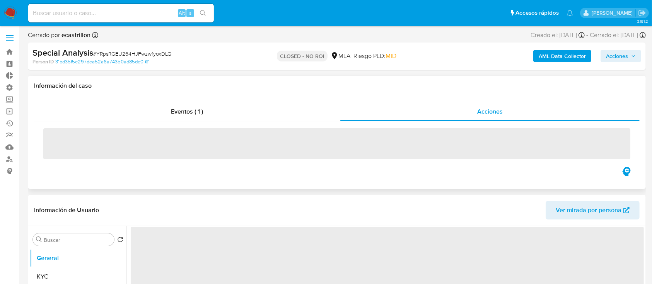
select select "10"
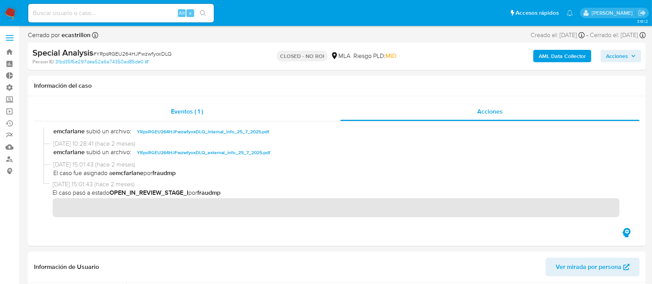
click at [149, 116] on div "Eventos ( 1 )" at bounding box center [187, 111] width 306 height 19
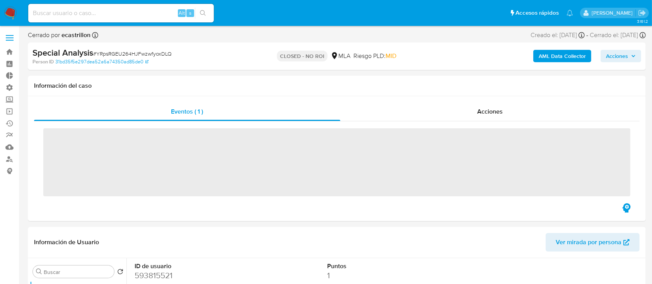
click at [159, 136] on span "‌" at bounding box center [336, 162] width 587 height 68
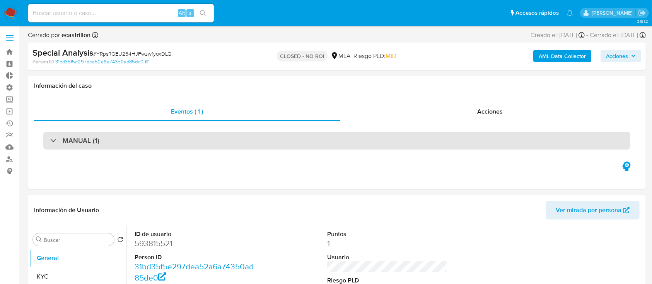
click at [162, 140] on div "MANUAL (1)" at bounding box center [336, 141] width 587 height 18
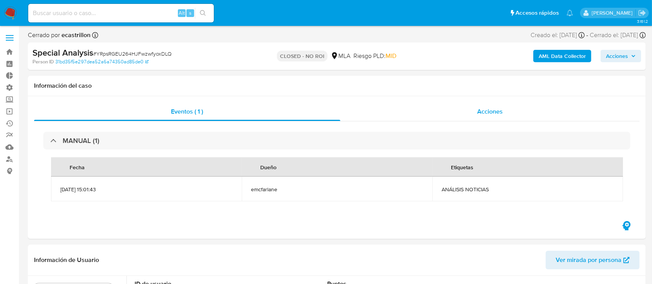
click at [442, 109] on div "Acciones" at bounding box center [490, 111] width 300 height 19
